Goal: Navigation & Orientation: Find specific page/section

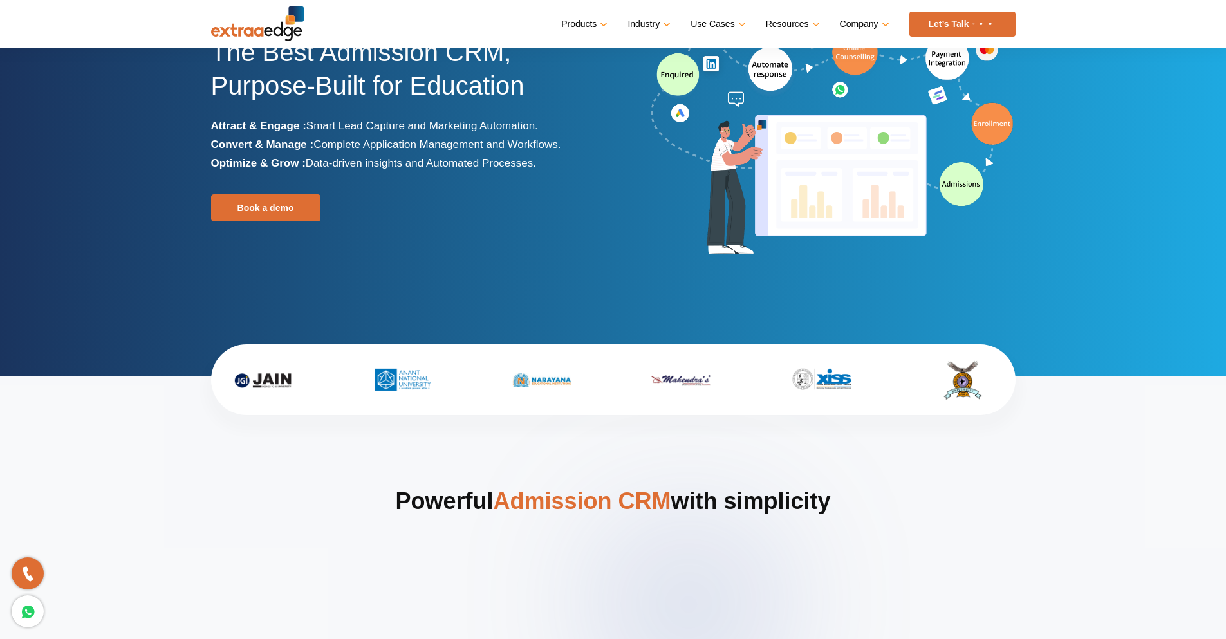
scroll to position [64, 0]
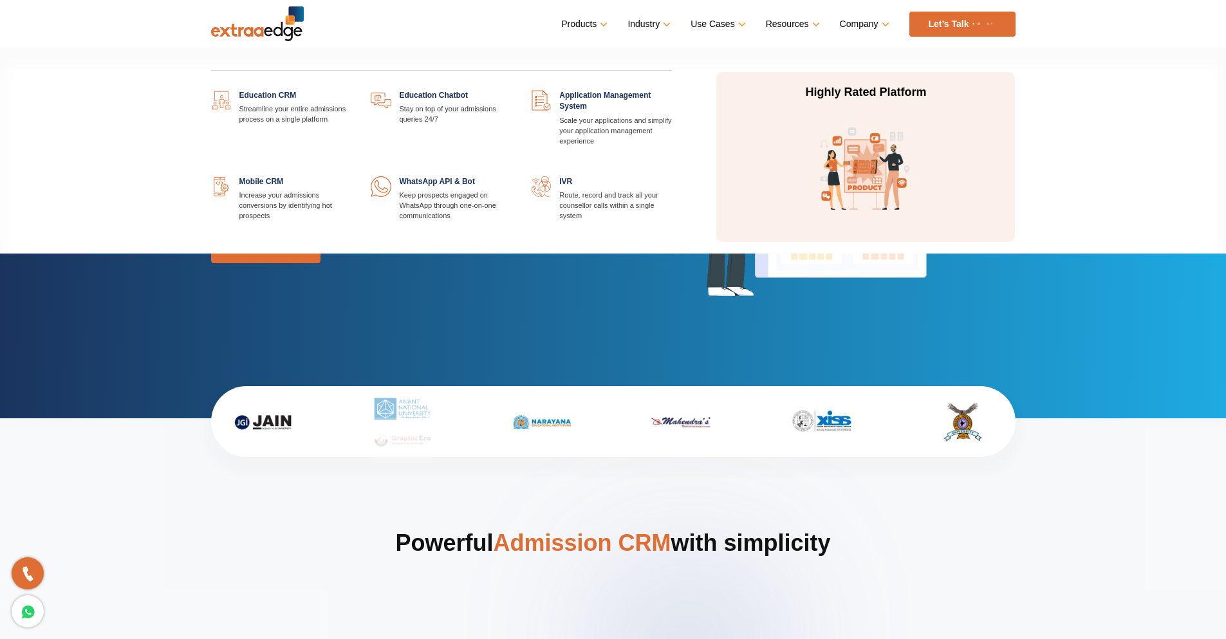
click at [569, 16] on link "Products" at bounding box center [583, 24] width 44 height 19
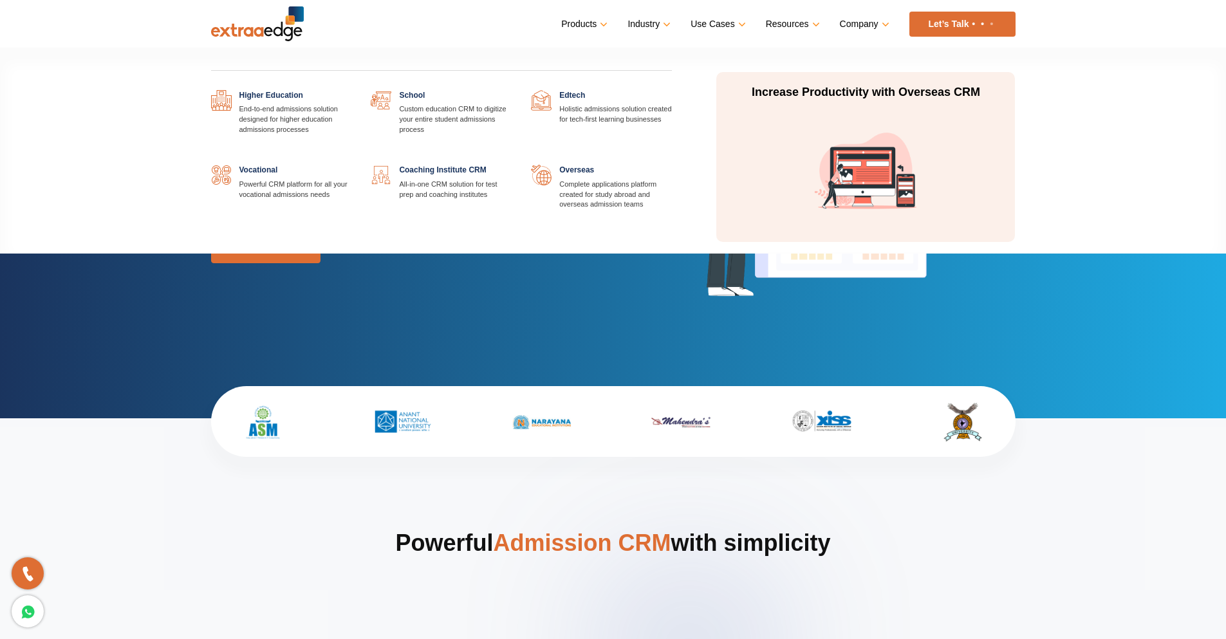
click at [635, 27] on link "Industry" at bounding box center [647, 24] width 41 height 19
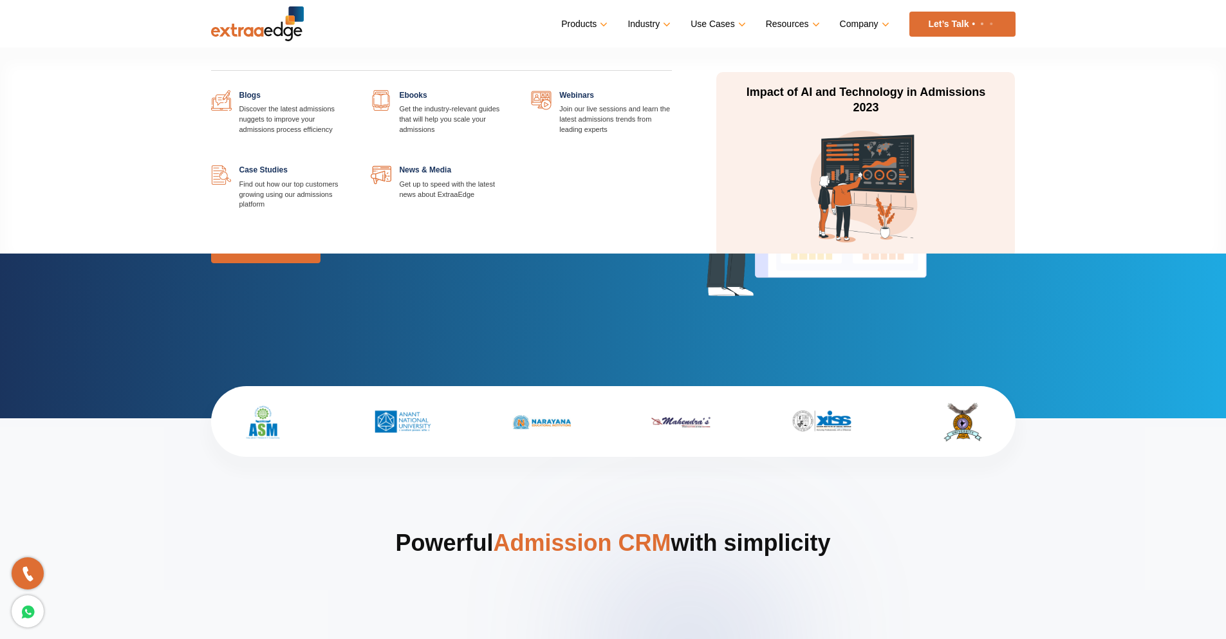
click at [784, 26] on link "Resources" at bounding box center [791, 24] width 51 height 19
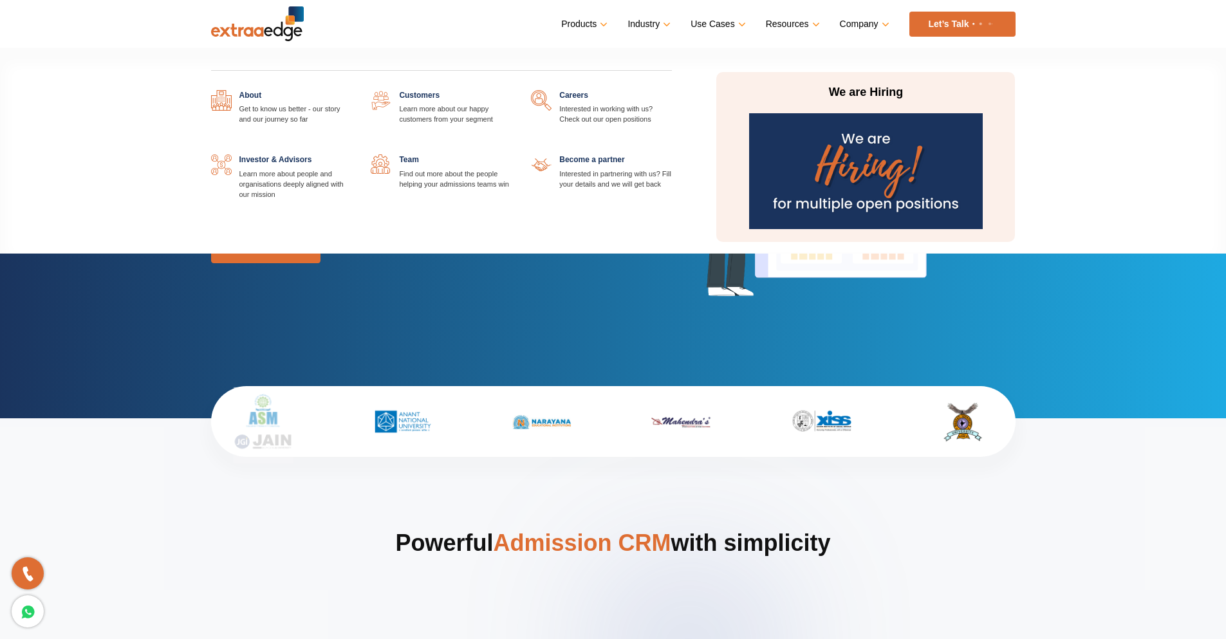
click at [854, 28] on link "Company" at bounding box center [863, 24] width 47 height 19
click at [511, 154] on link at bounding box center [511, 154] width 0 height 0
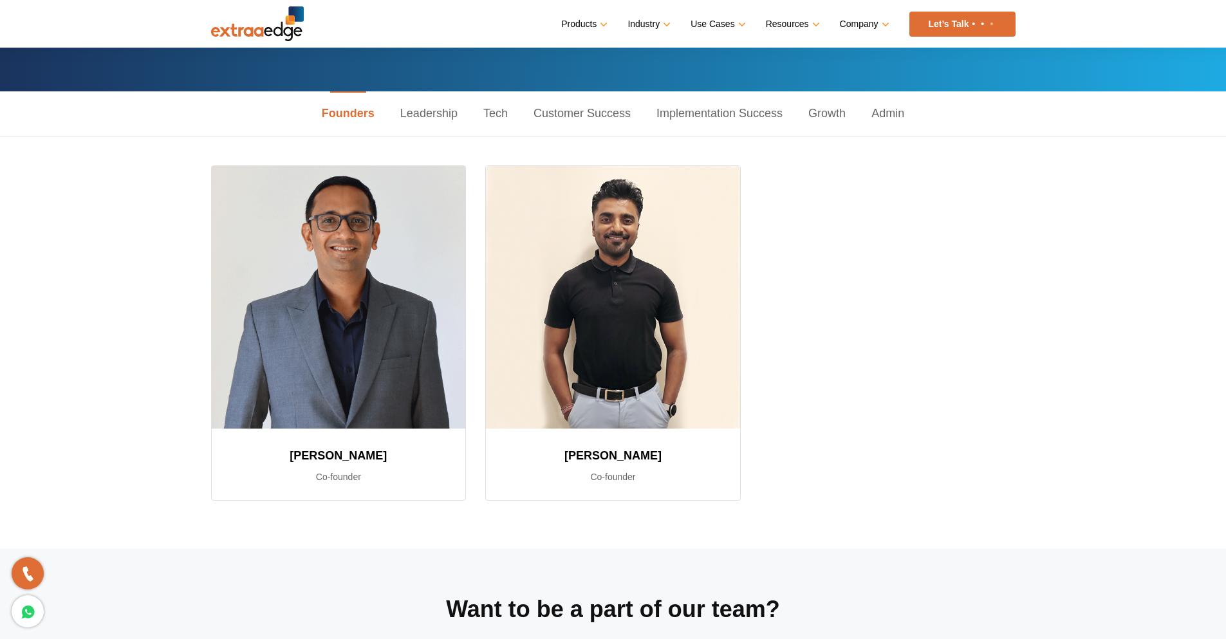
scroll to position [64, 0]
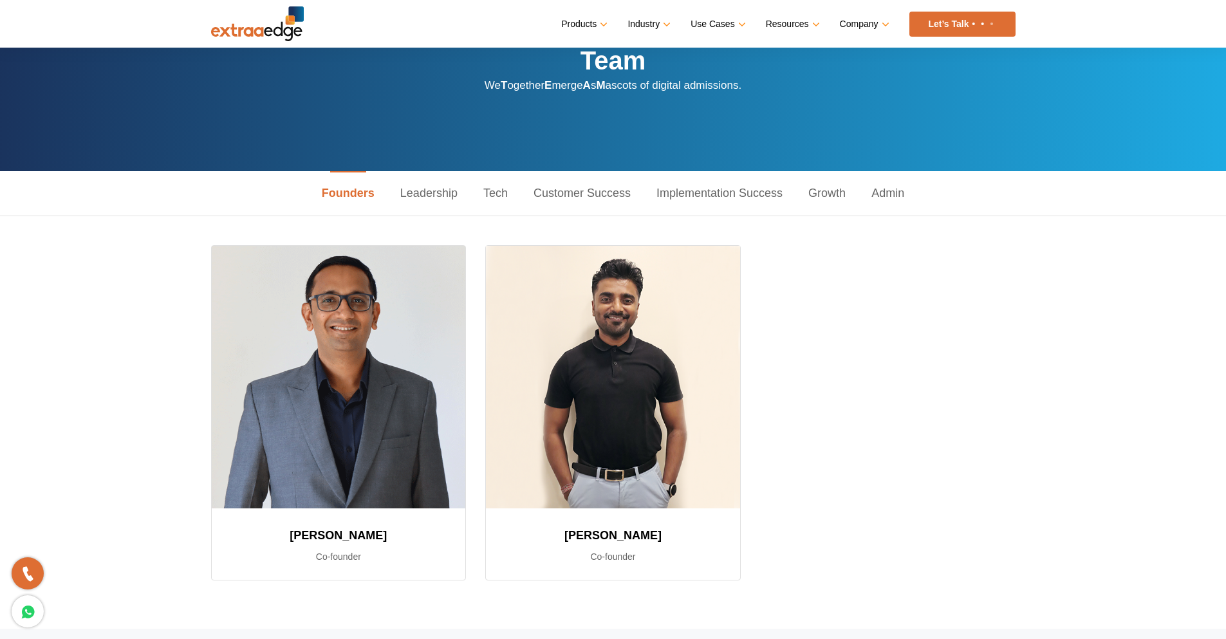
click at [432, 193] on link "Leadership" at bounding box center [428, 193] width 83 height 44
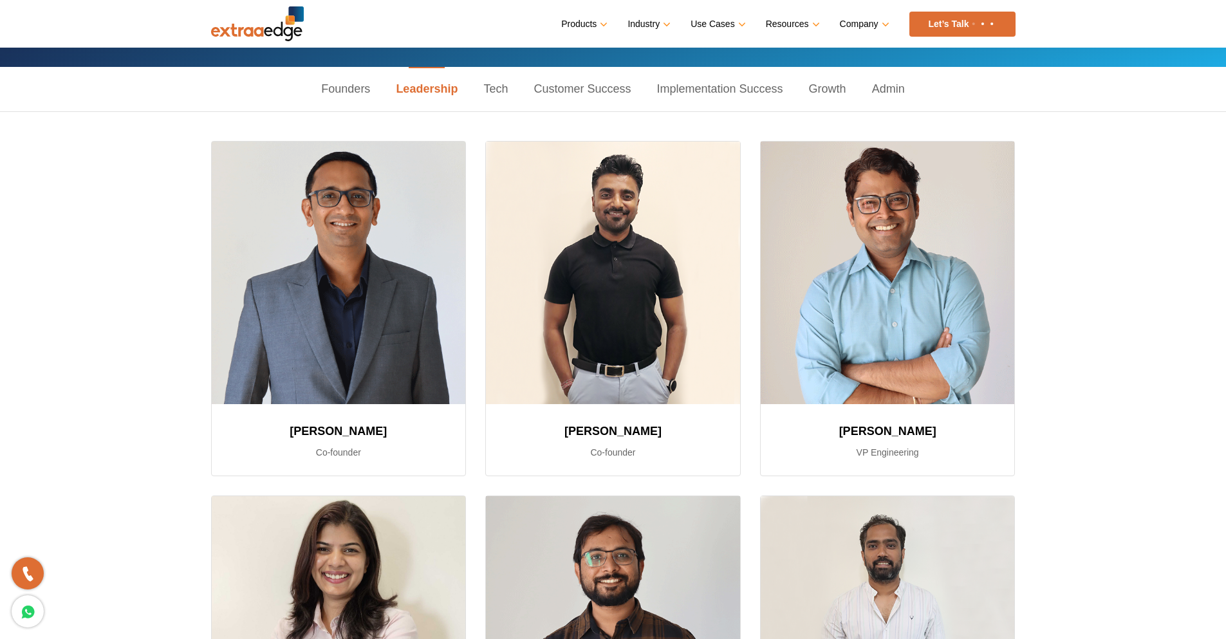
scroll to position [129, 0]
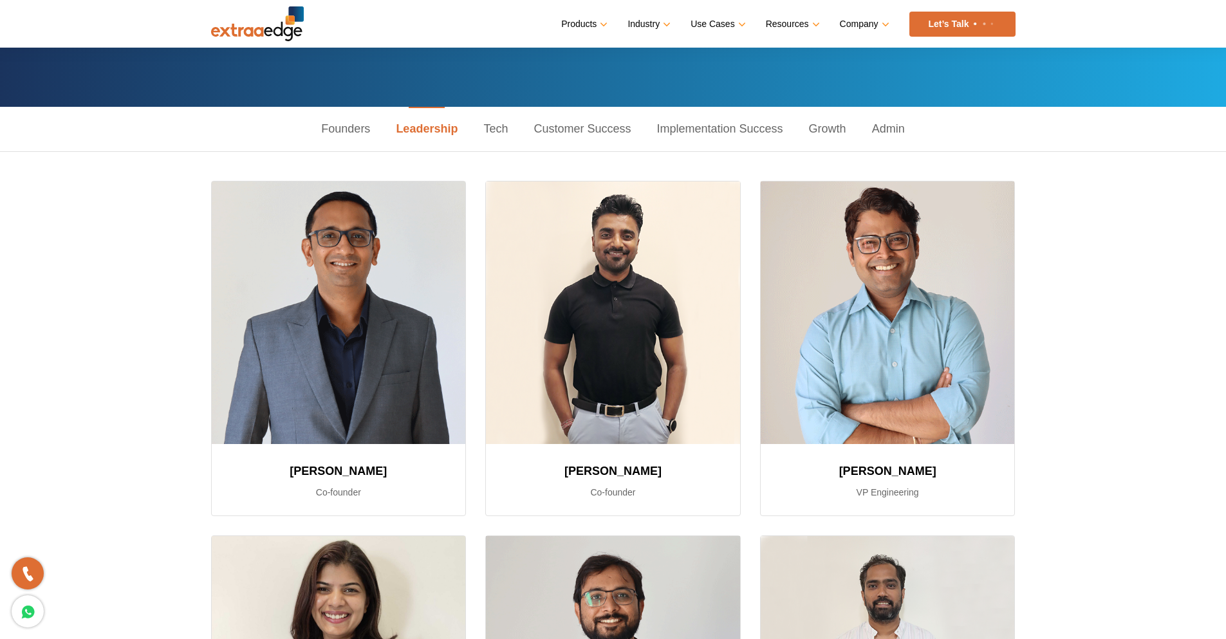
click at [496, 131] on link "Tech" at bounding box center [495, 129] width 50 height 44
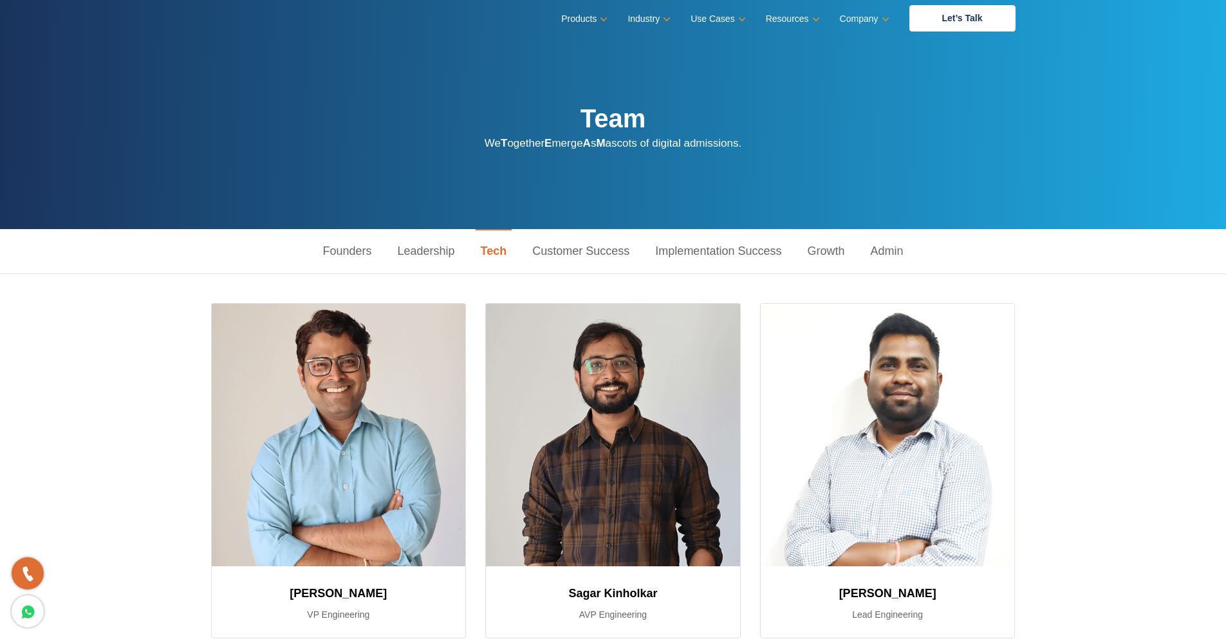
scroll to position [0, 0]
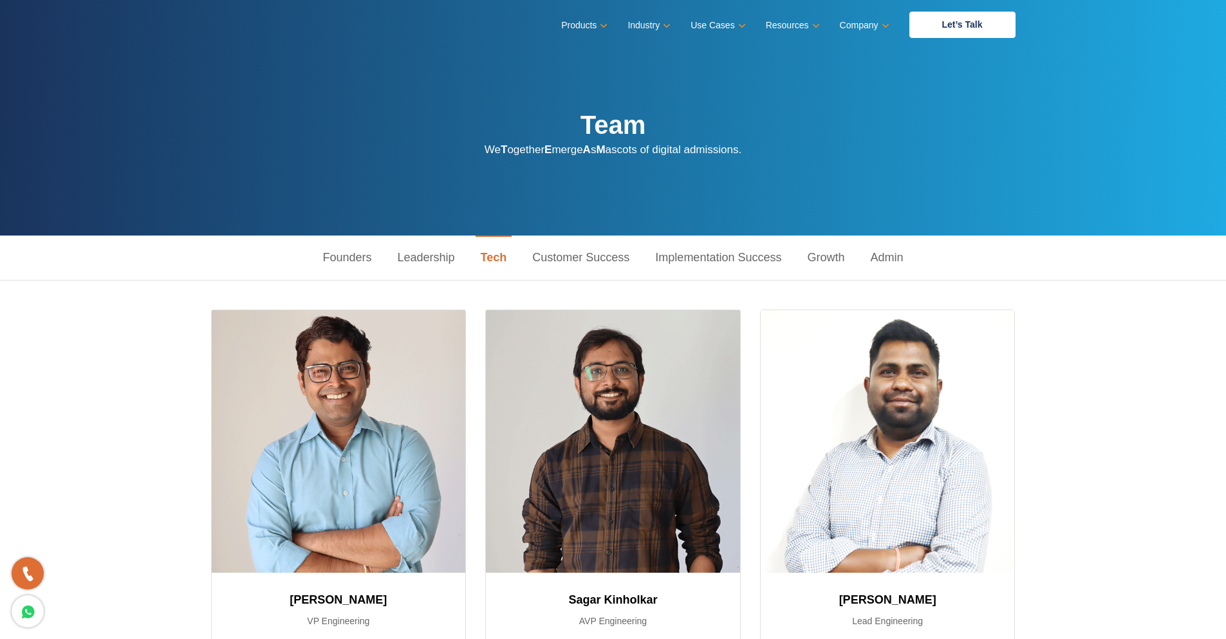
click at [671, 257] on link "Implementation Success" at bounding box center [718, 257] width 152 height 44
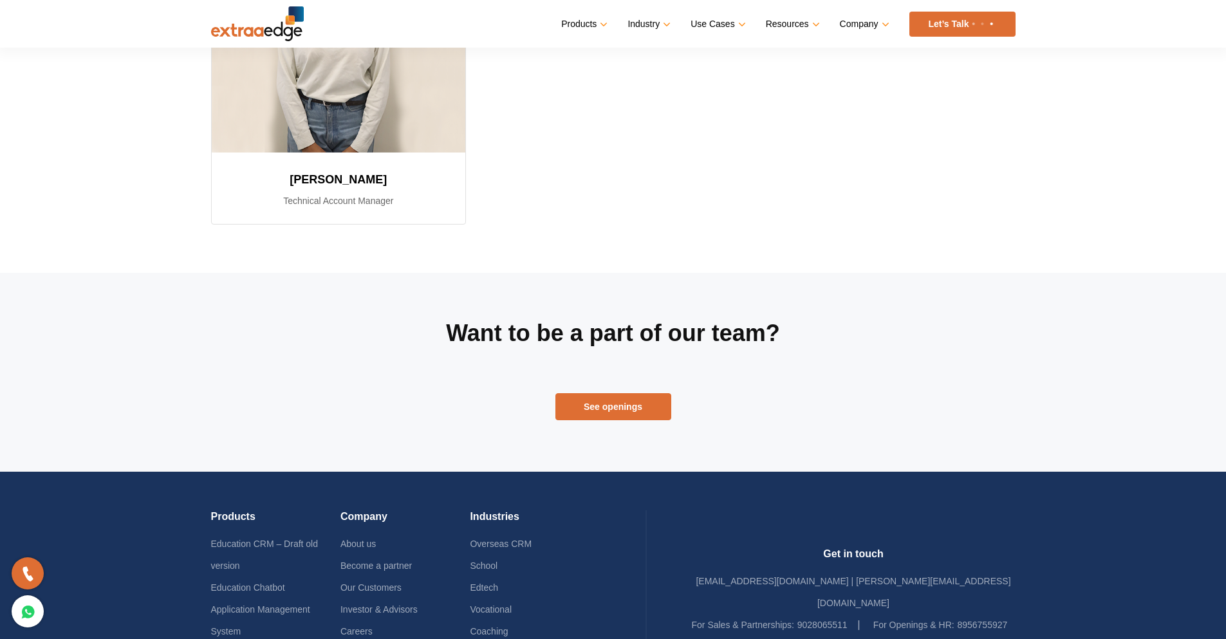
scroll to position [2187, 0]
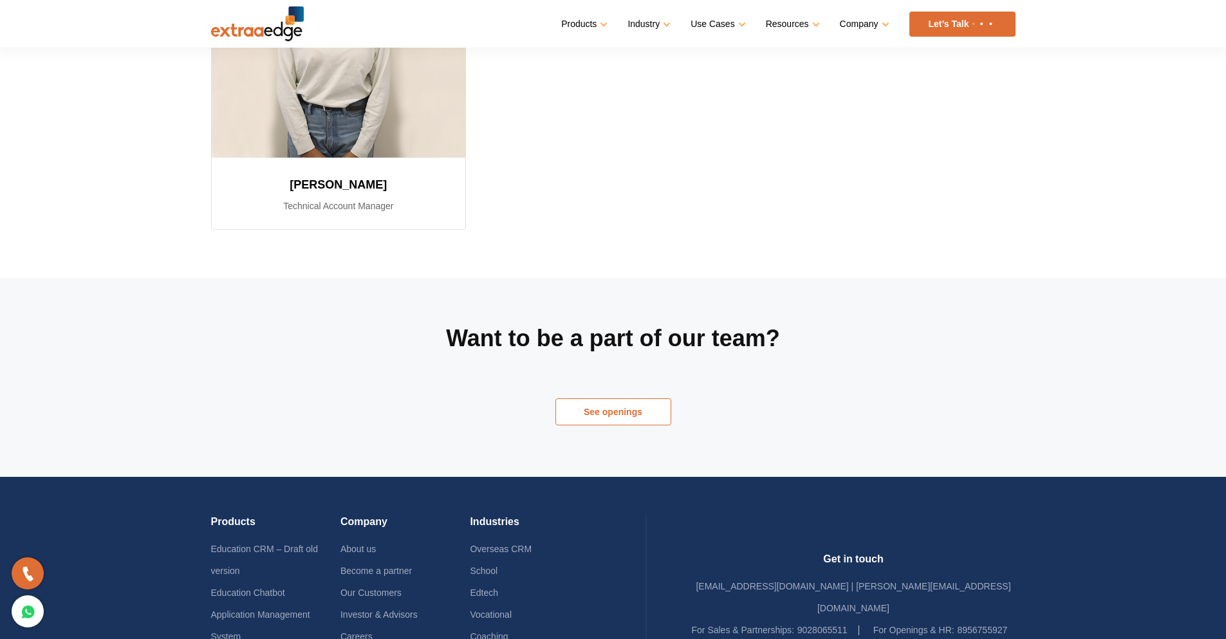
click at [642, 416] on link "See openings" at bounding box center [613, 411] width 116 height 27
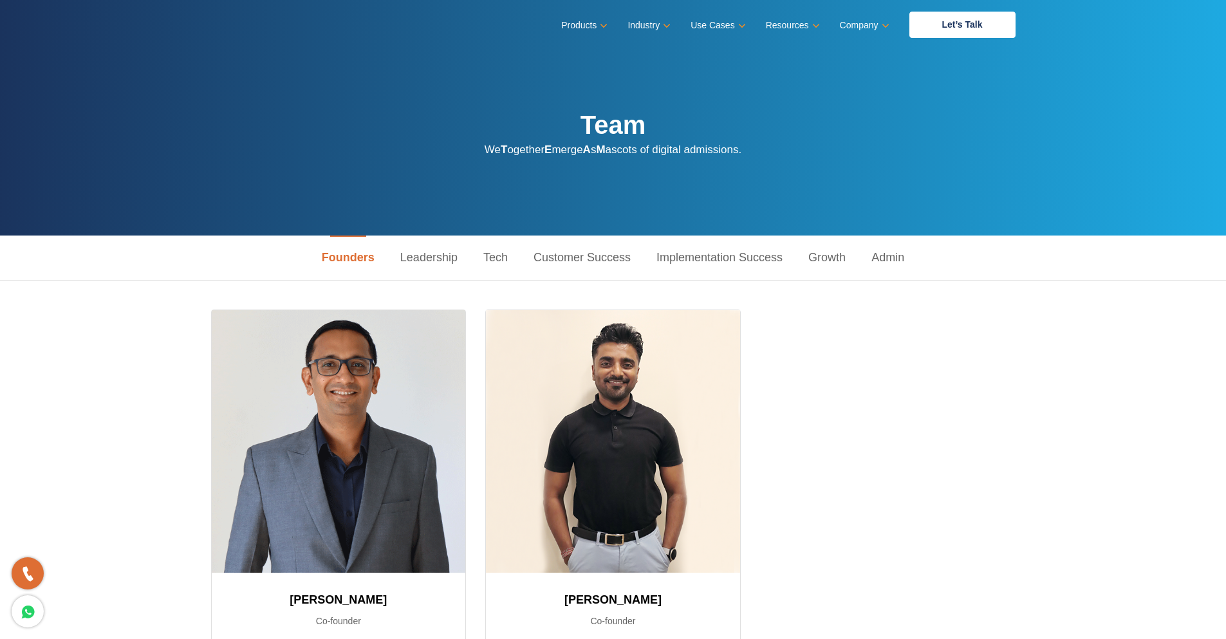
click at [826, 258] on link "Growth" at bounding box center [826, 257] width 63 height 44
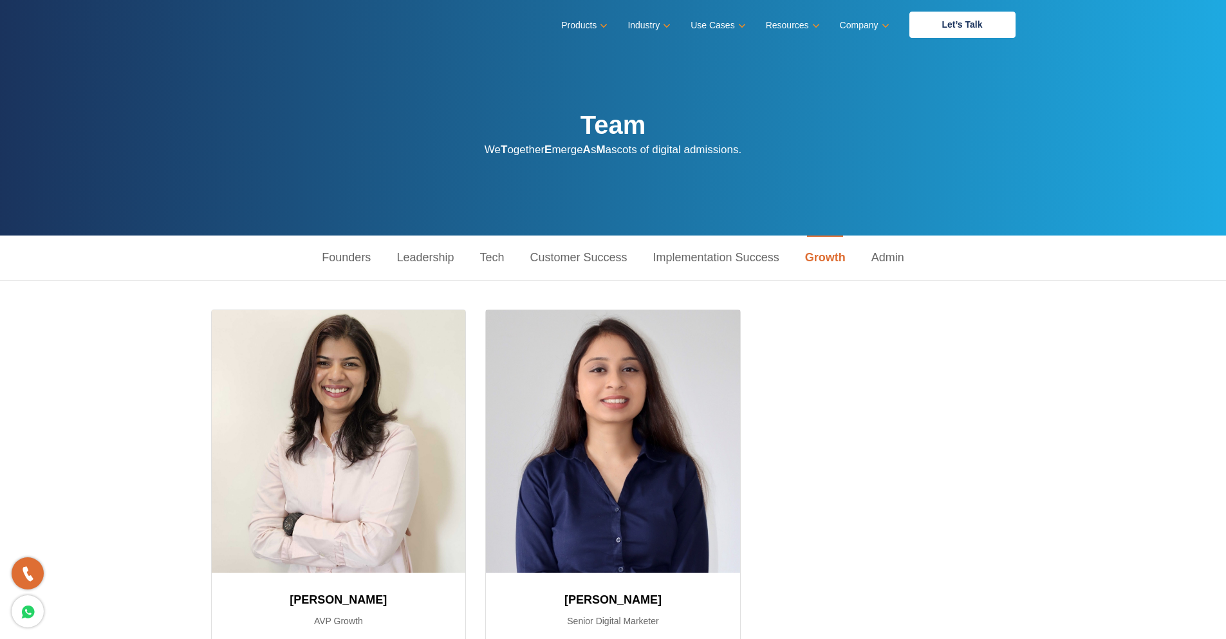
click at [881, 261] on link "Admin" at bounding box center [887, 257] width 59 height 44
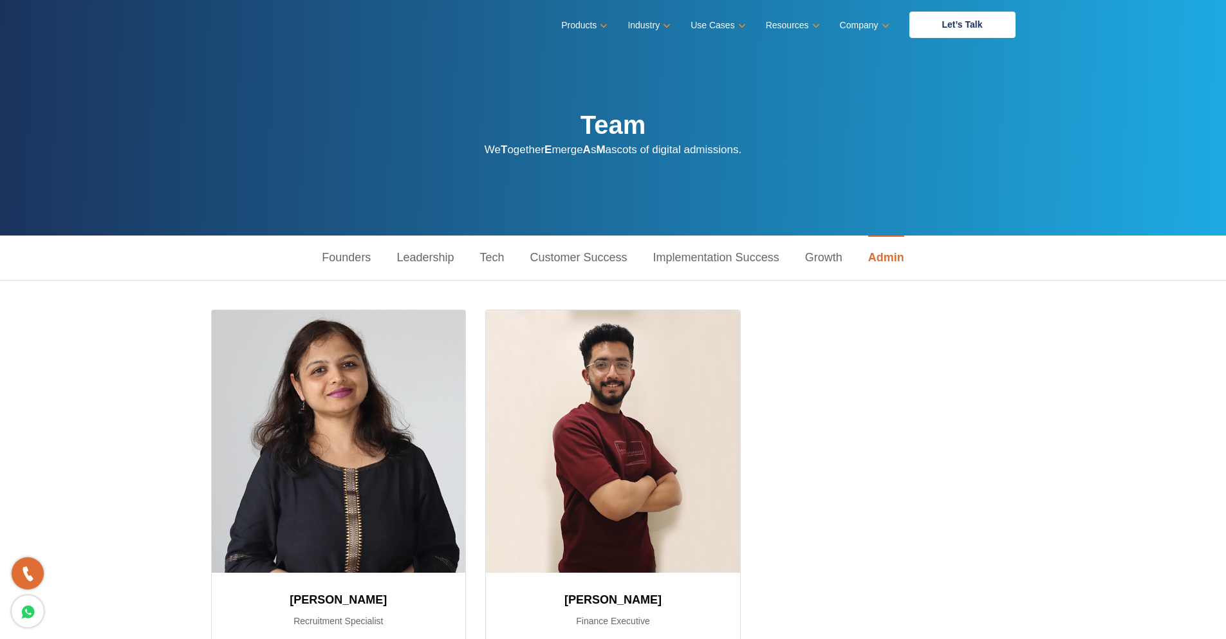
click at [558, 260] on link "Customer Success" at bounding box center [578, 257] width 123 height 44
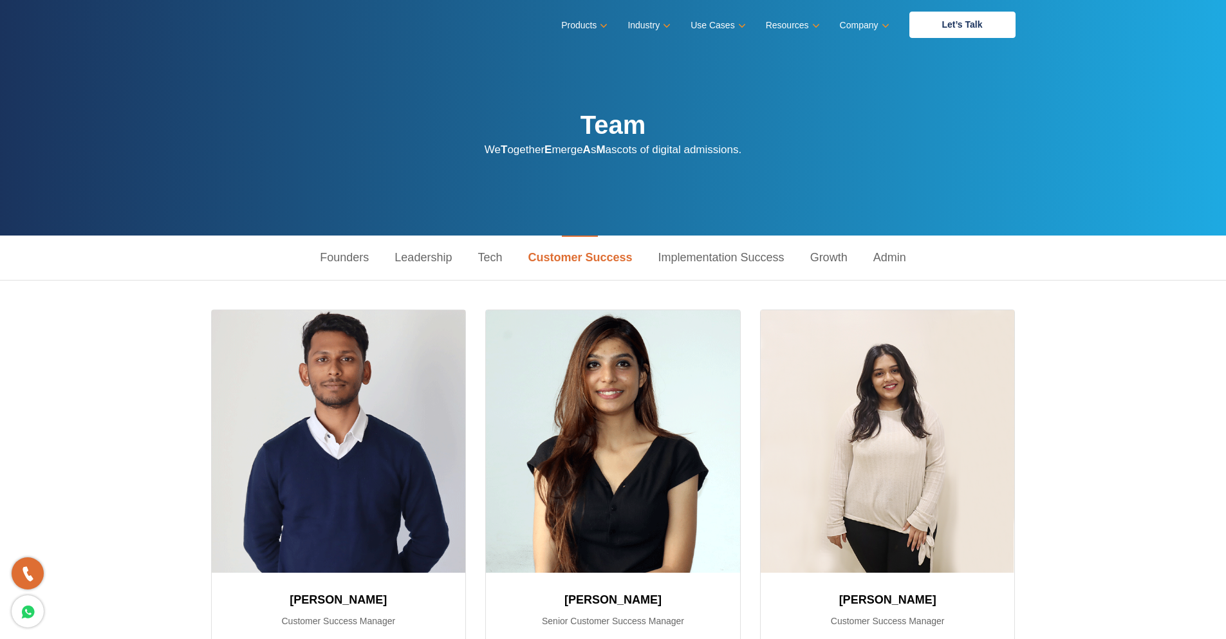
click at [706, 257] on link "Implementation Success" at bounding box center [721, 257] width 152 height 44
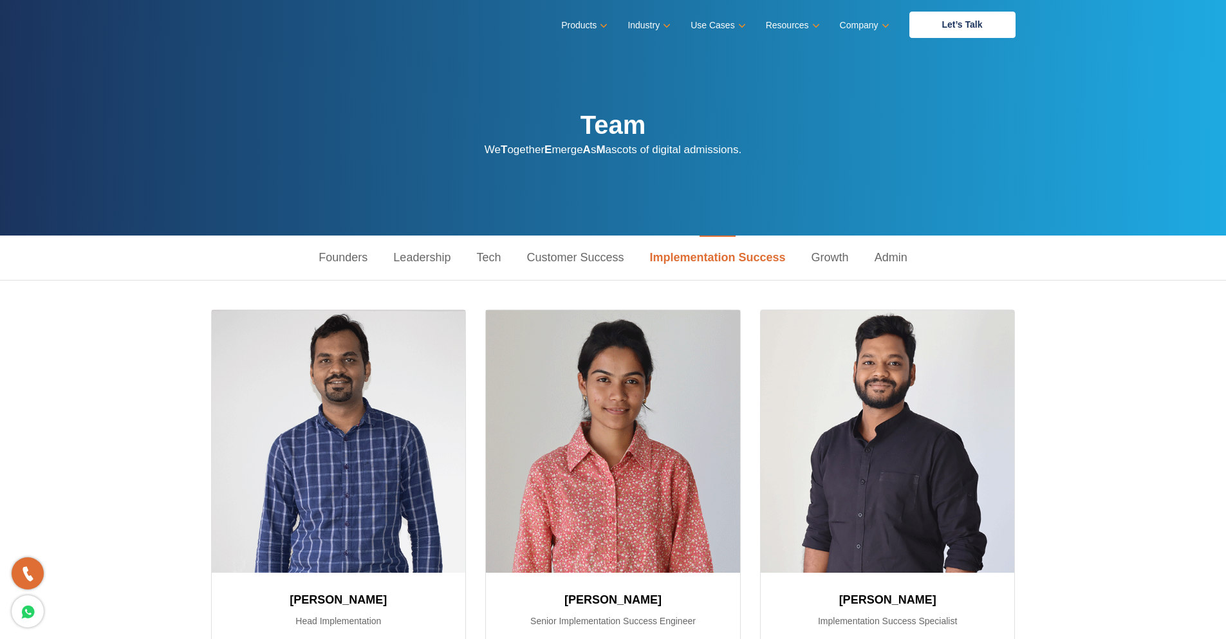
click at [887, 264] on link "Admin" at bounding box center [890, 257] width 59 height 44
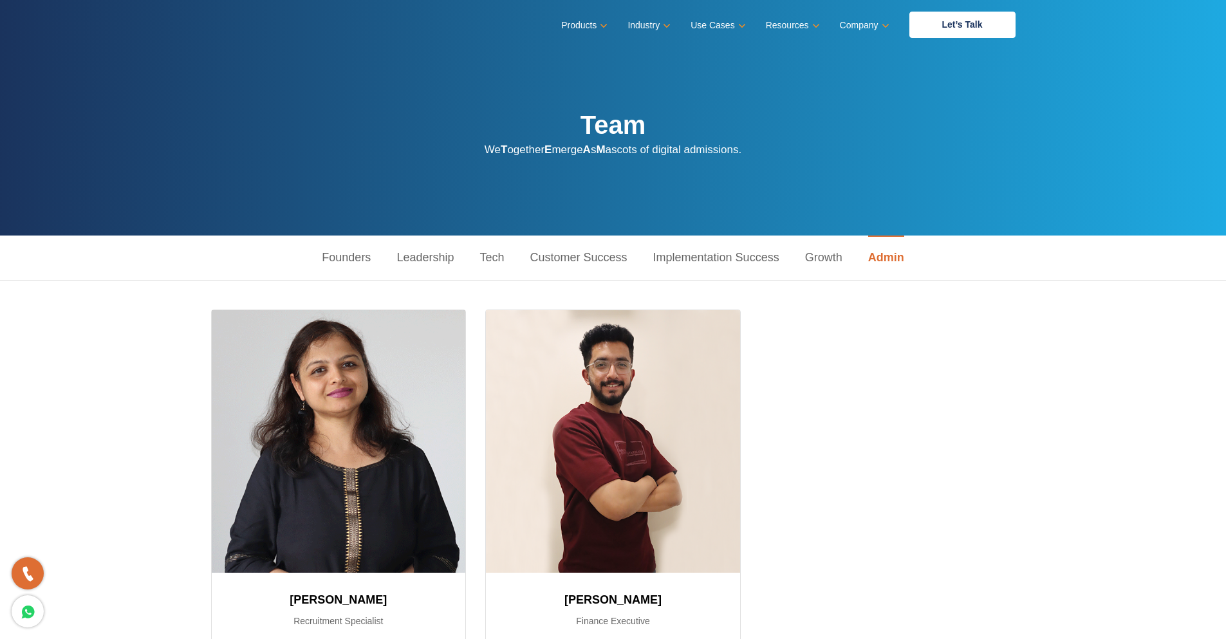
click at [813, 259] on link "Growth" at bounding box center [823, 257] width 63 height 44
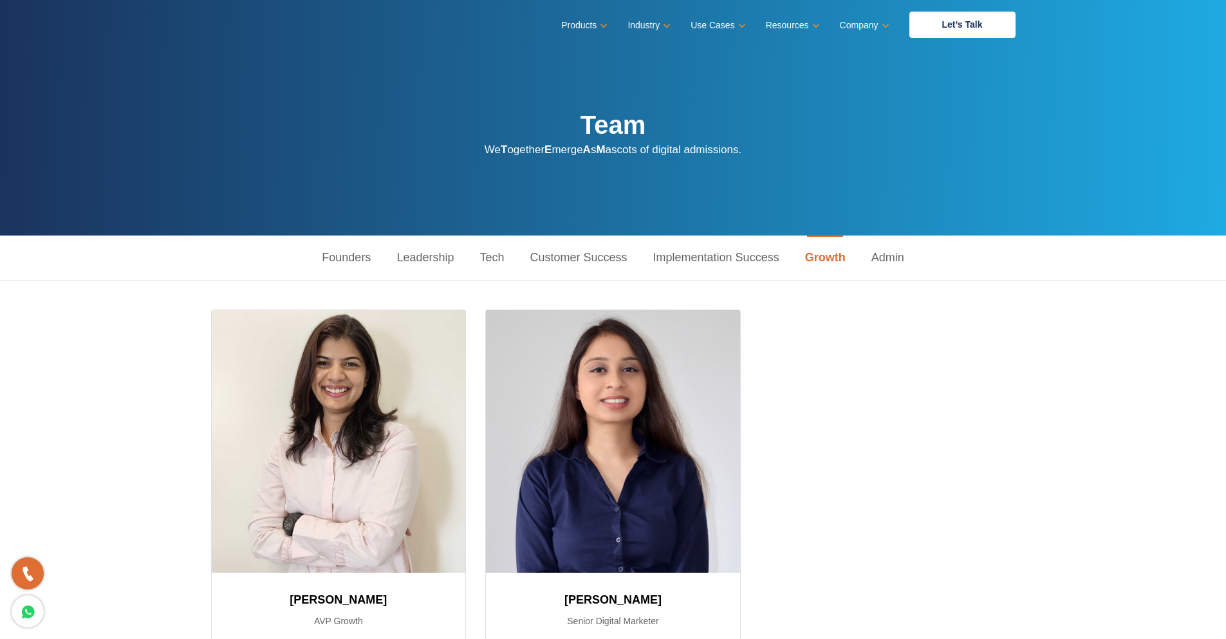
click at [356, 254] on link "Founders" at bounding box center [346, 257] width 75 height 44
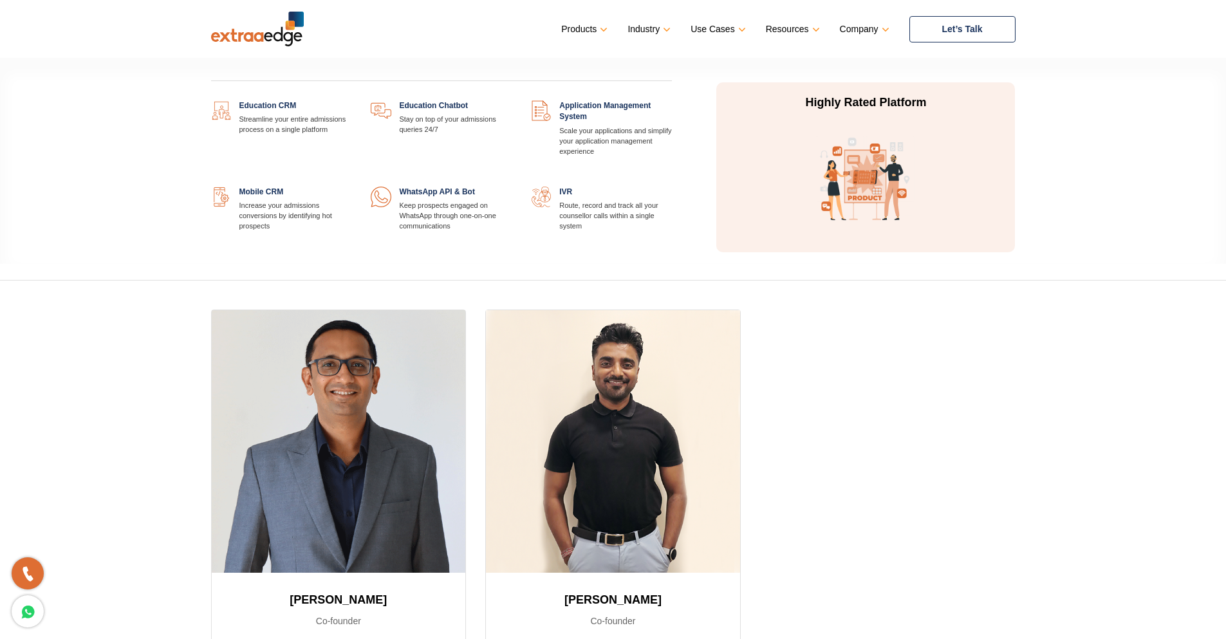
click at [584, 23] on link "Products" at bounding box center [583, 29] width 44 height 19
click at [351, 100] on link at bounding box center [351, 100] width 0 height 0
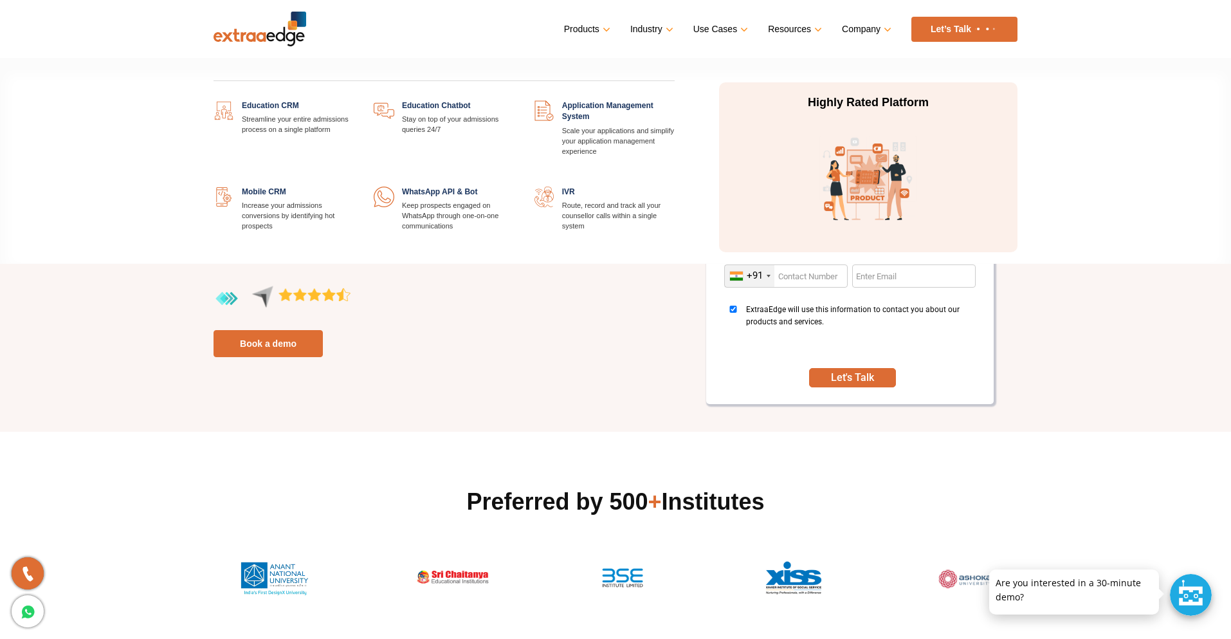
click at [584, 28] on link "Products" at bounding box center [586, 29] width 44 height 19
click at [675, 100] on link at bounding box center [675, 100] width 0 height 0
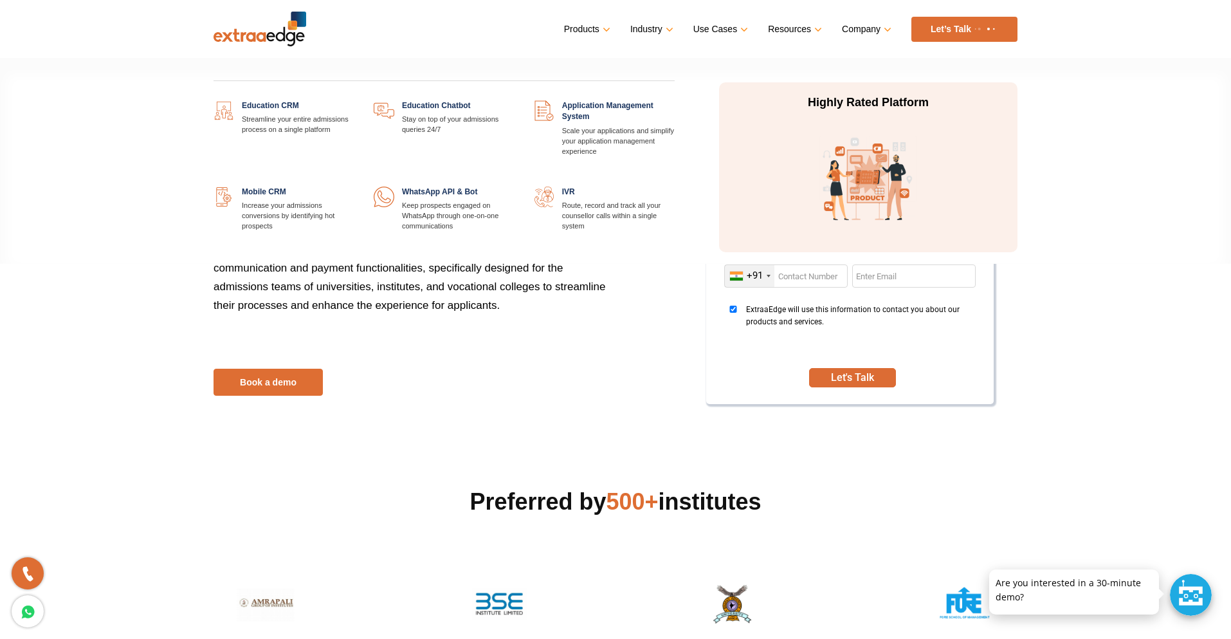
click at [587, 29] on link "Products" at bounding box center [586, 29] width 44 height 19
click at [675, 100] on link at bounding box center [675, 100] width 0 height 0
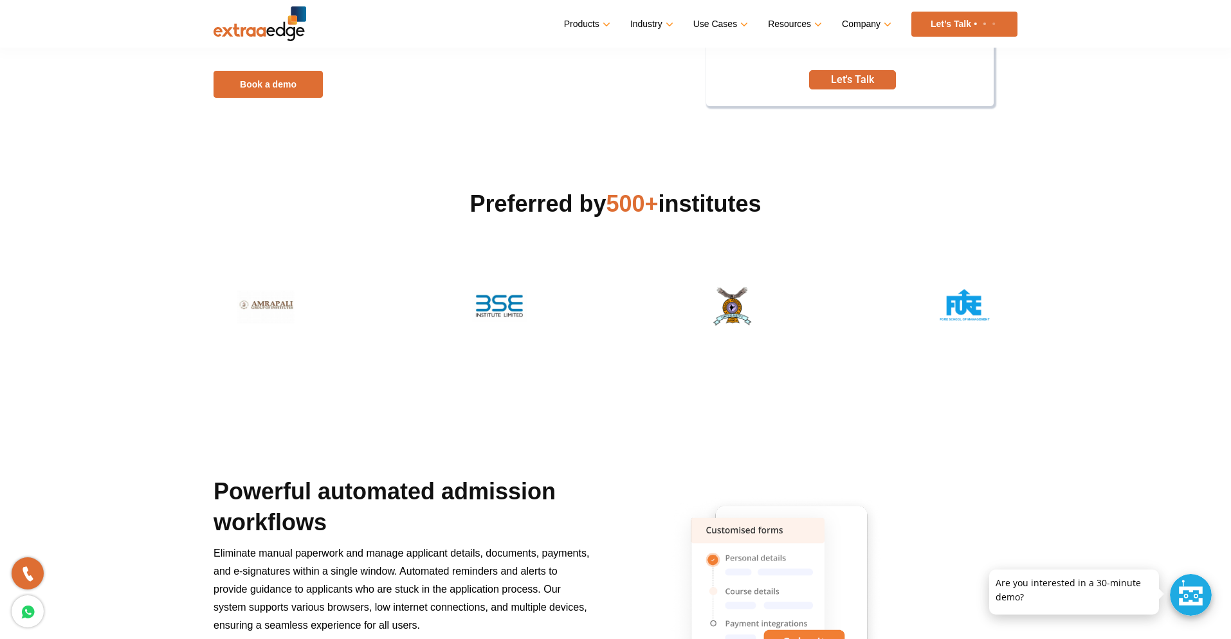
scroll to position [129, 0]
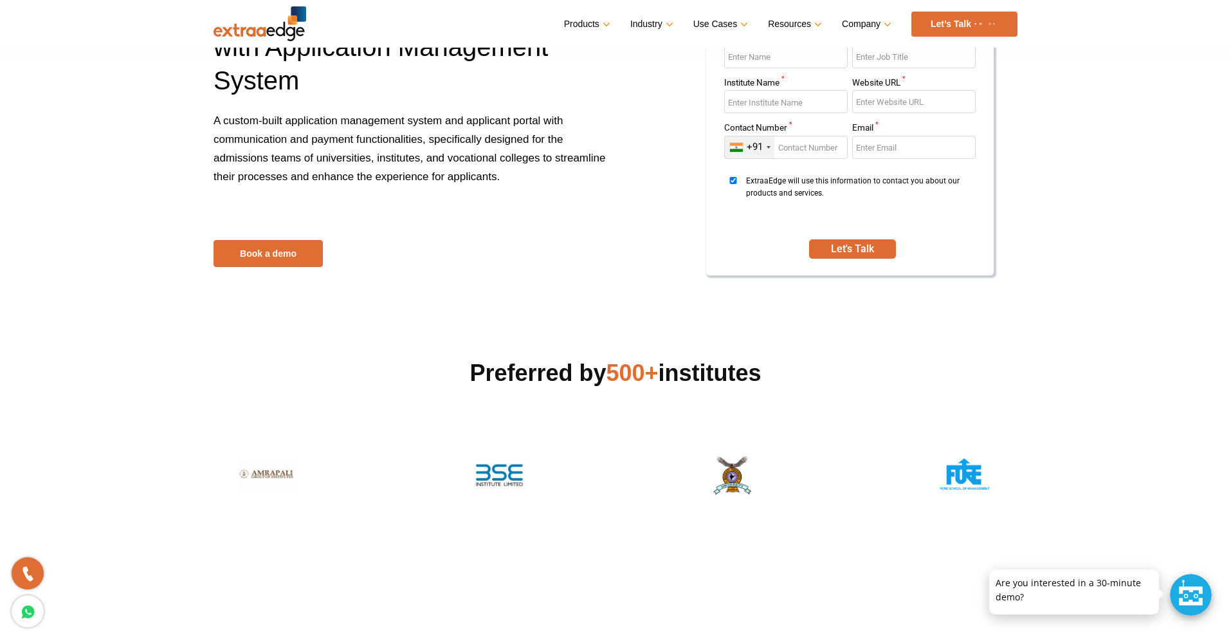
click at [584, 35] on ul "Products Education CRM Streamline your entire admissions process on a single pl…" at bounding box center [791, 24] width 454 height 25
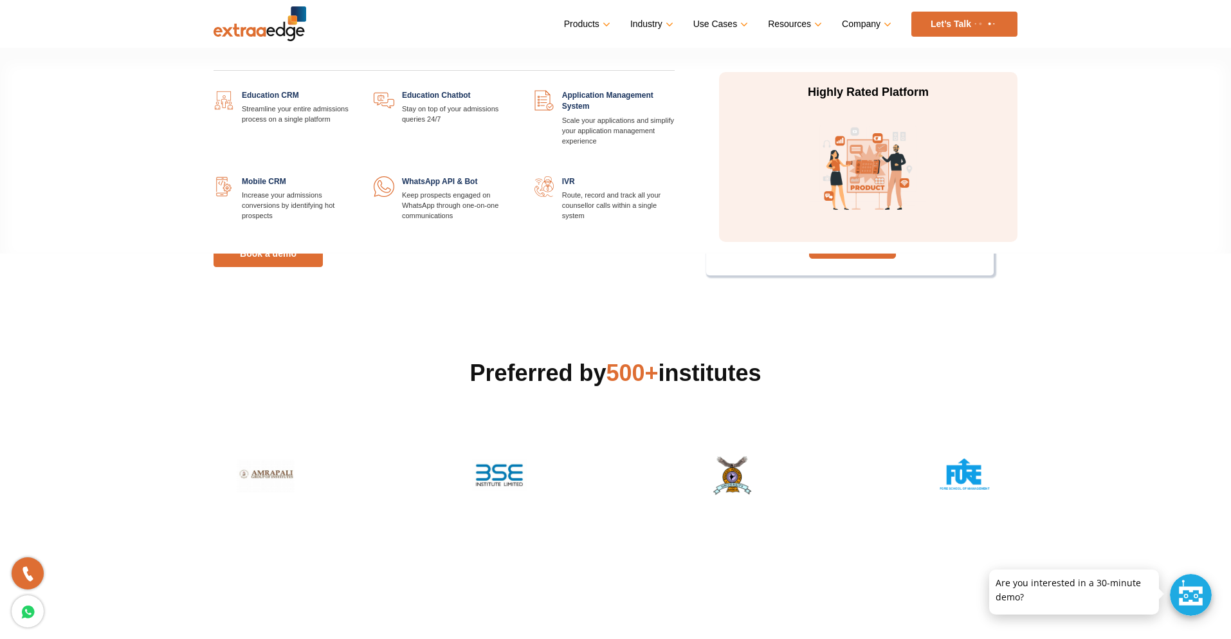
click at [583, 28] on link "Products" at bounding box center [586, 24] width 44 height 19
click at [354, 176] on link at bounding box center [354, 176] width 0 height 0
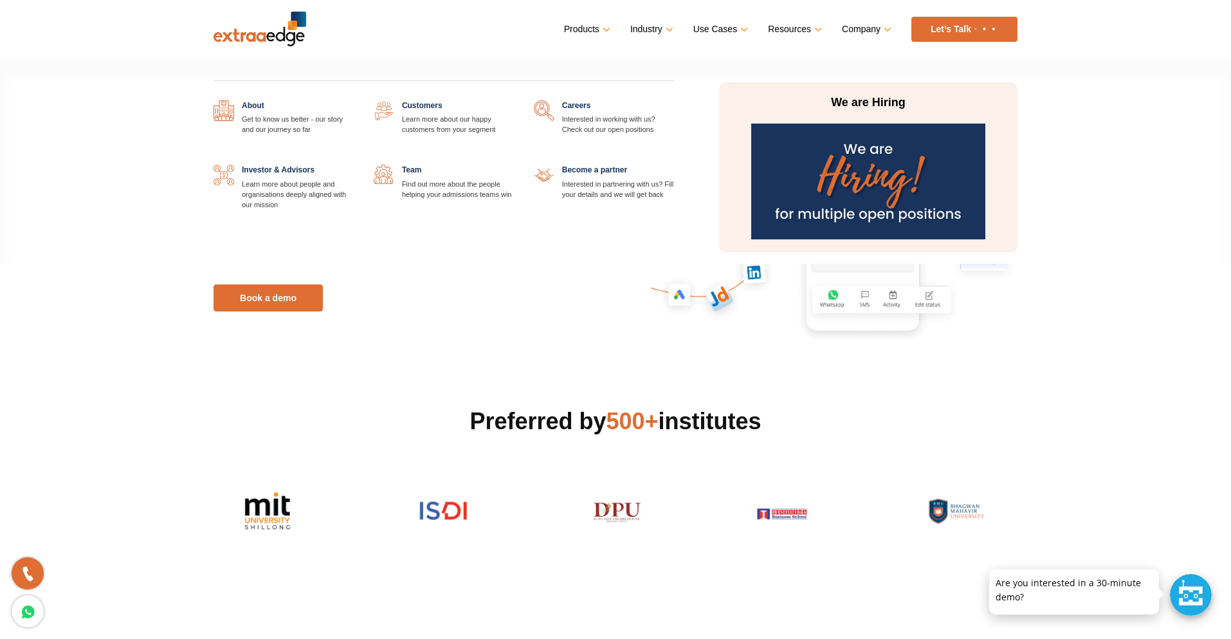
click at [844, 161] on img at bounding box center [868, 182] width 234 height 116
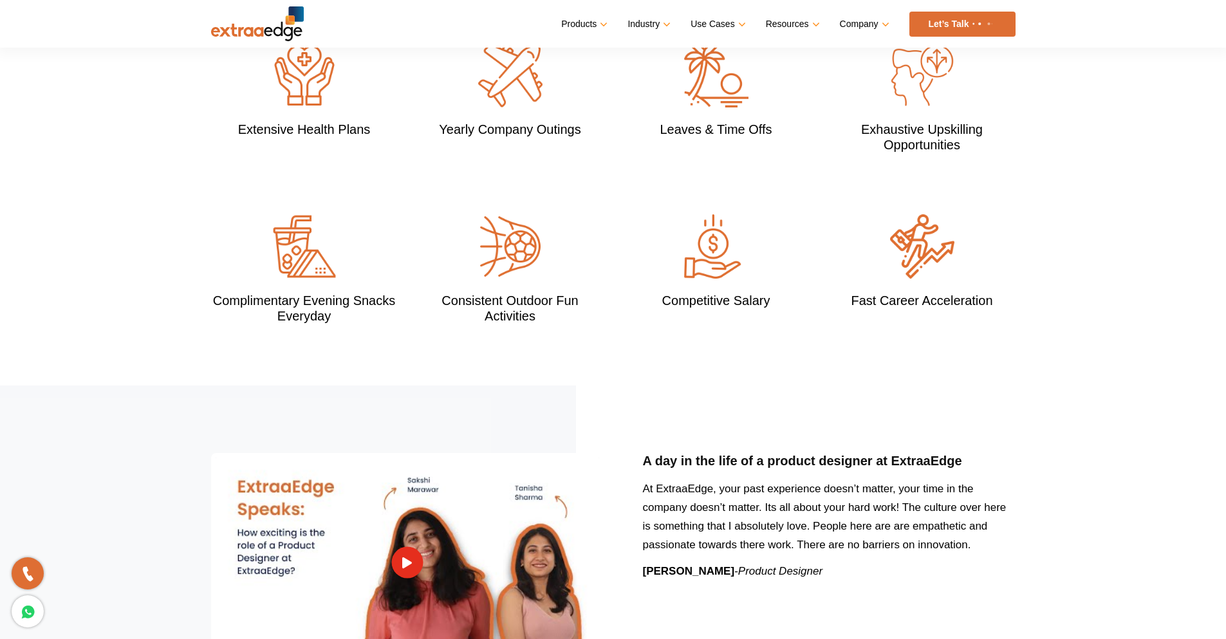
scroll to position [1222, 0]
